Goal: Answer question/provide support: Share knowledge or assist other users

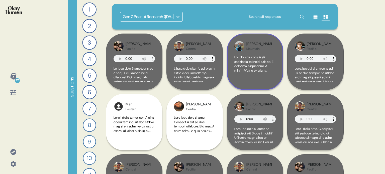
click at [252, 73] on div at bounding box center [254, 68] width 41 height 27
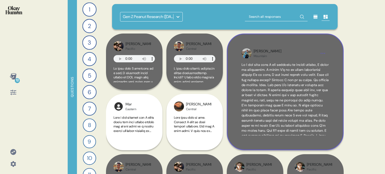
click at [302, 54] on div "Jacob Mountain" at bounding box center [284, 54] width 63 height 10
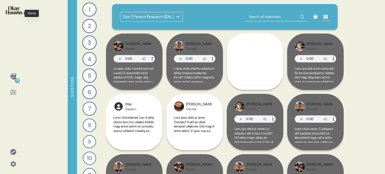
click at [13, 9] on img at bounding box center [14, 10] width 17 height 8
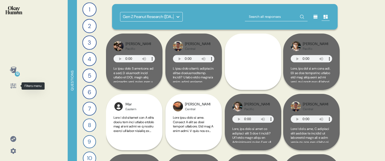
click at [12, 87] on icon at bounding box center [13, 85] width 7 height 7
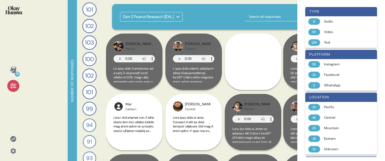
click at [12, 87] on icon at bounding box center [13, 85] width 7 height 7
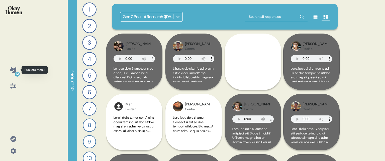
click at [13, 70] on icon at bounding box center [13, 70] width 7 height 6
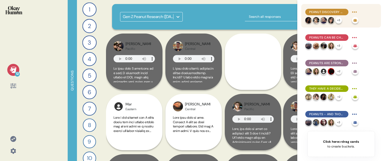
click at [328, 11] on span "Peanut discovery often happens during special moments, which makes these moment…" at bounding box center [326, 12] width 35 height 5
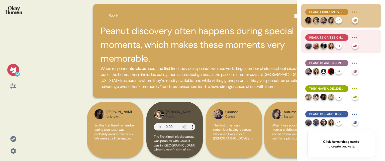
click at [336, 37] on span "Peanuts can be challenging for little kids, but the salt tends to win them over." at bounding box center [326, 37] width 35 height 5
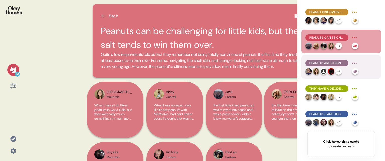
click at [340, 62] on span "Peanuts are strongly nostalgic, recalling specific childhood memories even in t…" at bounding box center [326, 63] width 35 height 5
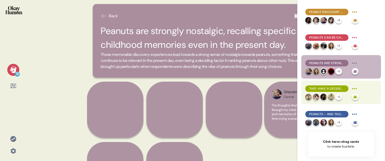
click at [338, 88] on span "They have a decidedly positive and cheery feel, but in a relaxed, approachable …" at bounding box center [326, 88] width 35 height 5
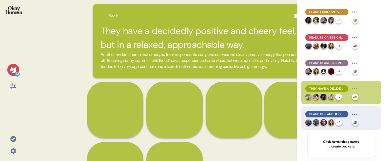
click at [331, 115] on span "Peanuts - and those who personify them - are dependable, sweet, and unapologeti…" at bounding box center [326, 114] width 35 height 5
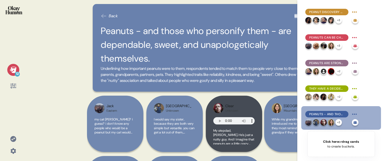
scroll to position [25, 0]
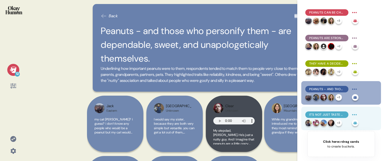
click at [330, 113] on span "It's not just taste - peanuts' texture & versatility help set them above the re…" at bounding box center [326, 114] width 35 height 5
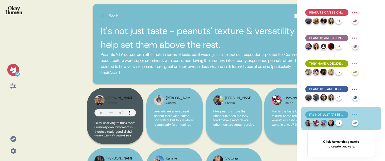
click at [16, 11] on img at bounding box center [14, 10] width 17 height 8
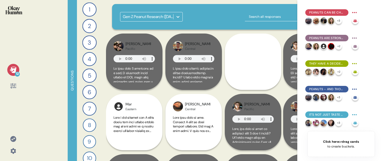
click at [18, 69] on div "12" at bounding box center [13, 70] width 12 height 12
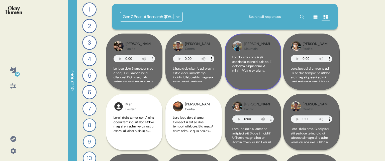
click at [270, 77] on div at bounding box center [252, 68] width 41 height 27
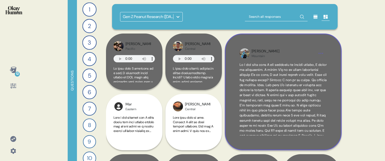
click at [332, 126] on div "Jacob Mountain" at bounding box center [283, 92] width 117 height 117
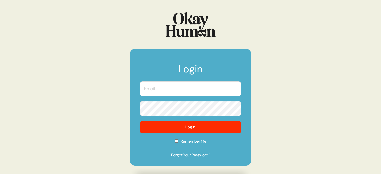
click at [205, 90] on input "text" at bounding box center [190, 88] width 101 height 15
click at [0, 174] on com-1password-button at bounding box center [0, 174] width 0 height 0
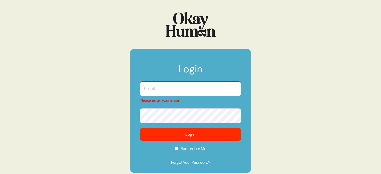
type input "[EMAIL_ADDRESS][DOMAIN_NAME]"
checkbox input "true"
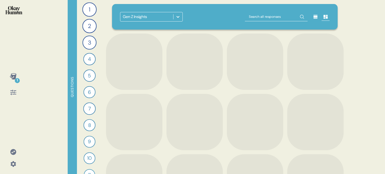
click at [180, 19] on icon at bounding box center [177, 16] width 5 height 5
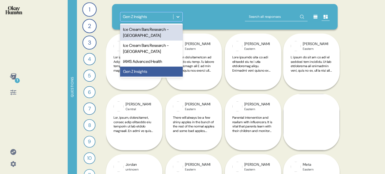
click at [180, 13] on div at bounding box center [177, 16] width 9 height 9
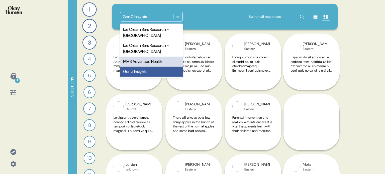
click at [157, 63] on div "IAMS Advanced Health" at bounding box center [151, 62] width 63 height 10
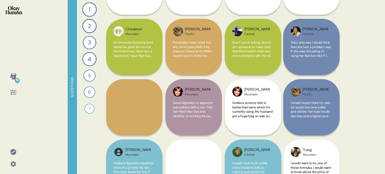
scroll to position [175, 0]
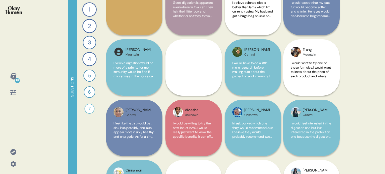
click at [12, 153] on icon at bounding box center [13, 152] width 7 height 7
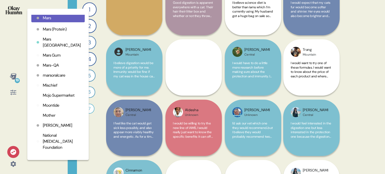
scroll to position [801, 0]
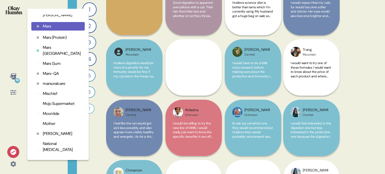
click at [2, 46] on div "19 Organizations 2k Adidas AMV Anomaly Baby Brezza Banana Republic [PERSON_NAME…" at bounding box center [13, 87] width 26 height 174
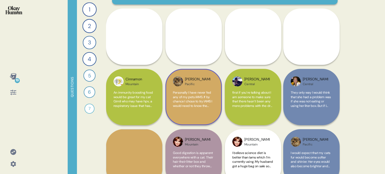
scroll to position [0, 0]
